Goal: Task Accomplishment & Management: Use online tool/utility

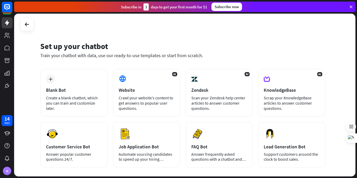
click at [80, 121] on div "plus Blank Bot Create a blank chatbot, which you can train and customize later.…" at bounding box center [182, 118] width 285 height 98
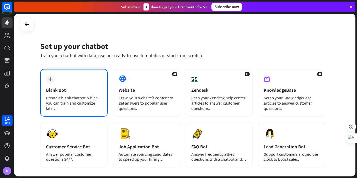
click at [77, 102] on div "Create a blank chatbot, which you can train and customize later." at bounding box center [74, 103] width 56 height 16
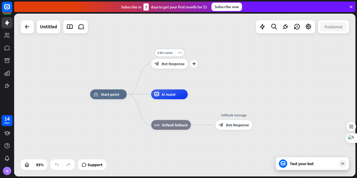
click at [170, 59] on div "Edit name more_horiz plus block_bot_response Bot Response" at bounding box center [169, 64] width 37 height 10
click at [177, 68] on div "Edit name more_horiz plus block_bot_response Bot Response" at bounding box center [169, 64] width 37 height 10
click at [174, 96] on span "AI Assist" at bounding box center [169, 94] width 14 height 5
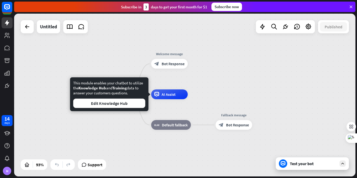
click at [305, 164] on div "Test your bot" at bounding box center [313, 163] width 47 height 5
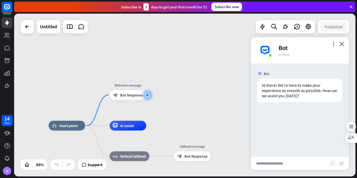
click at [296, 166] on input "text" at bounding box center [290, 162] width 79 height 13
type input "**********"
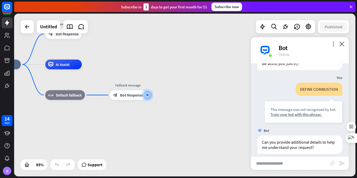
scroll to position [37, 0]
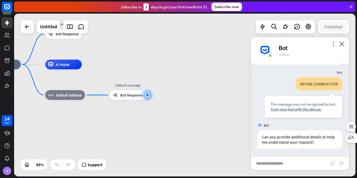
click at [351, 8] on icon at bounding box center [351, 6] width 5 height 5
